Goal: Task Accomplishment & Management: Manage account settings

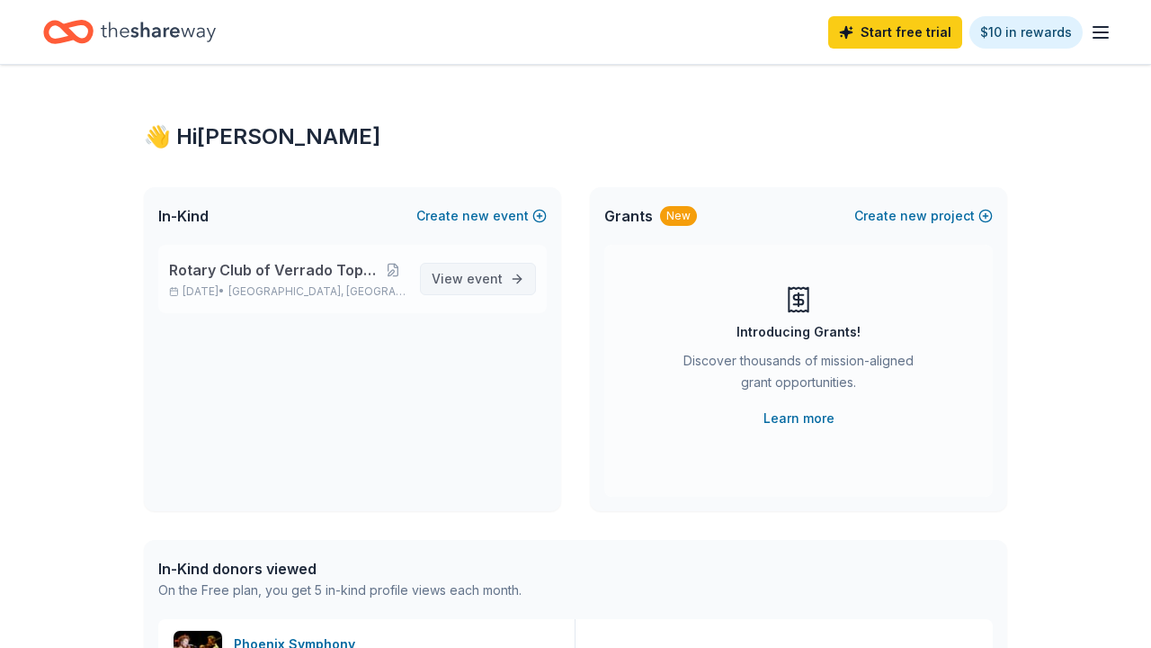
click at [483, 277] on span "event" at bounding box center [485, 278] width 36 height 15
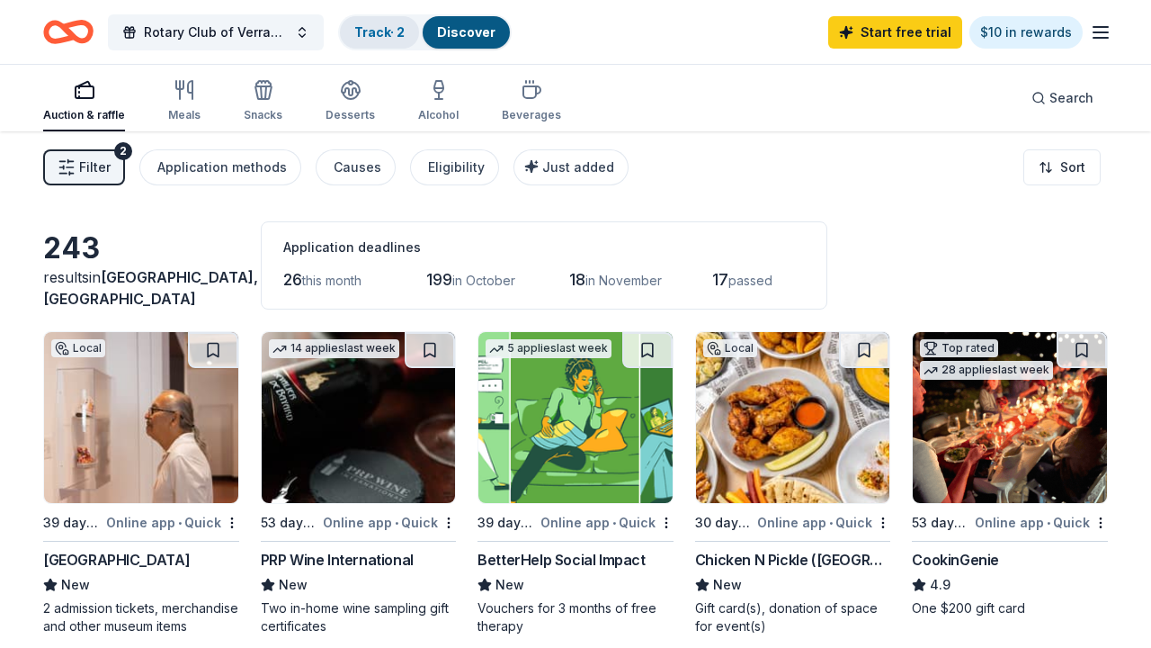
click at [387, 35] on link "Track · 2" at bounding box center [379, 31] width 50 height 15
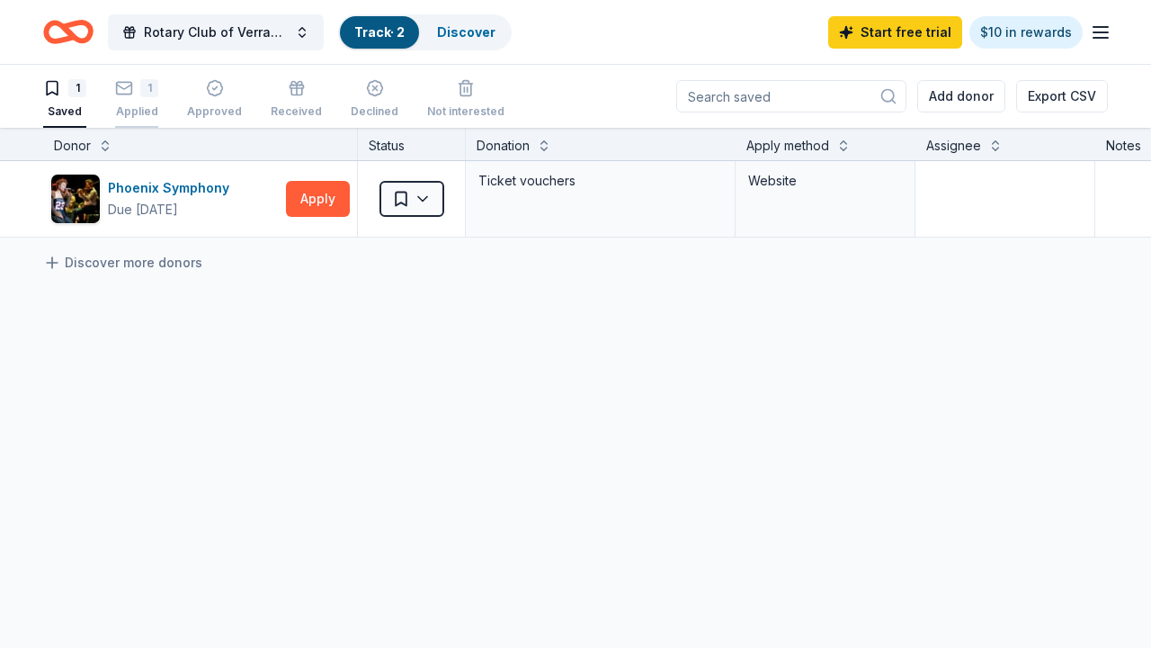
click at [145, 93] on div "1" at bounding box center [149, 88] width 18 height 18
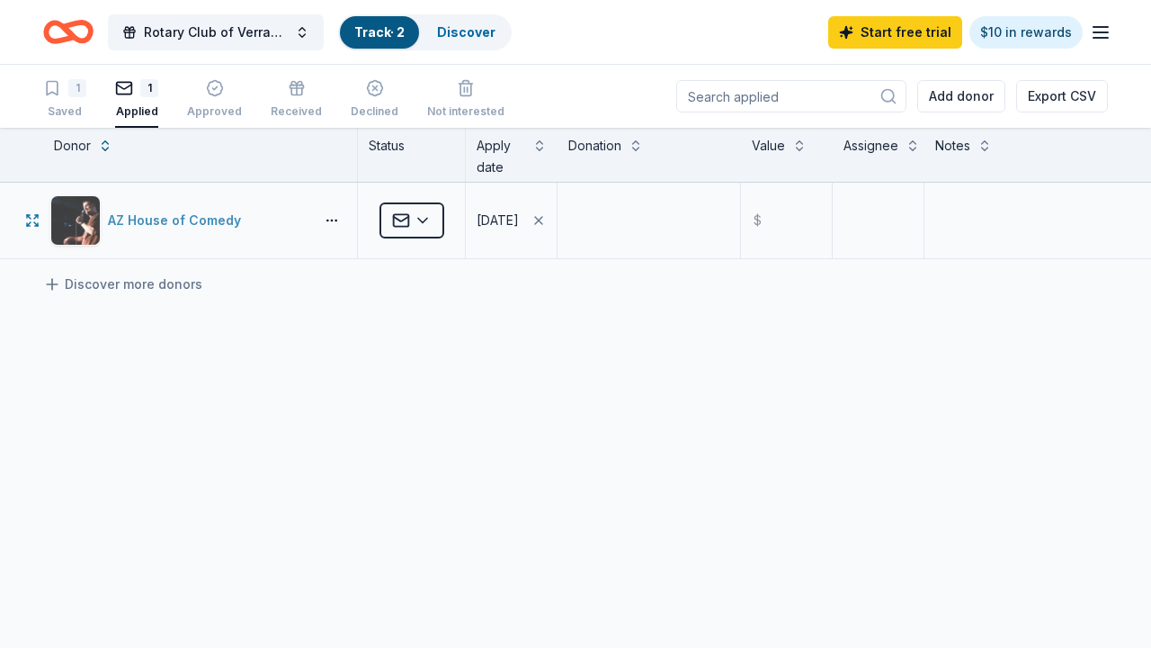
click at [201, 213] on div "AZ House of Comedy" at bounding box center [178, 221] width 140 height 22
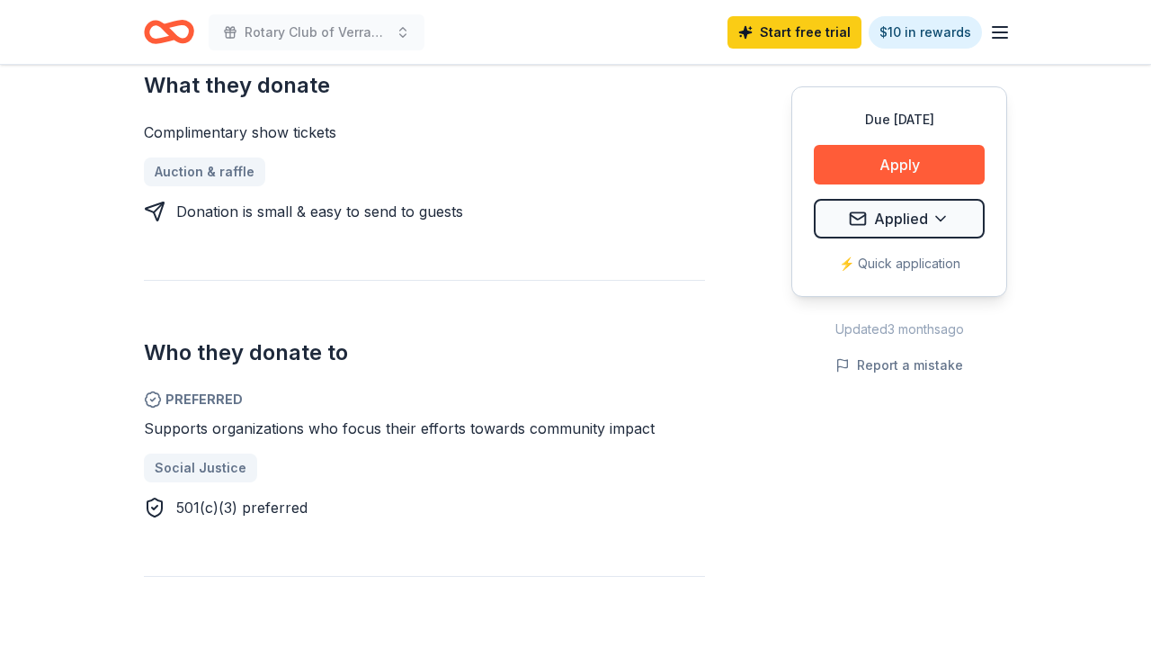
scroll to position [880, 0]
